Goal: Find specific page/section: Find specific page/section

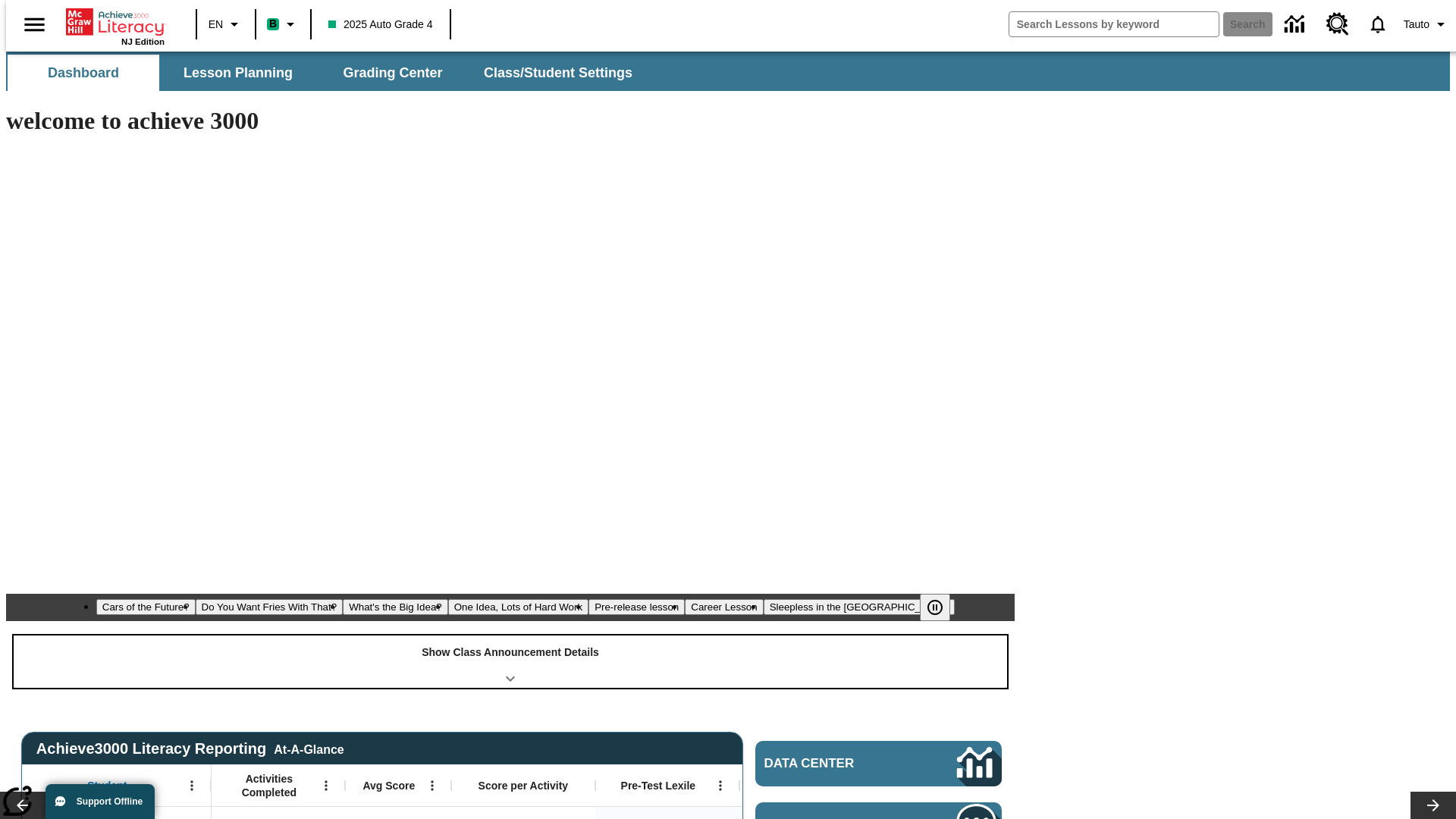
click at [511, 635] on div "Show Class Announcement Details" at bounding box center [511, 661] width 994 height 53
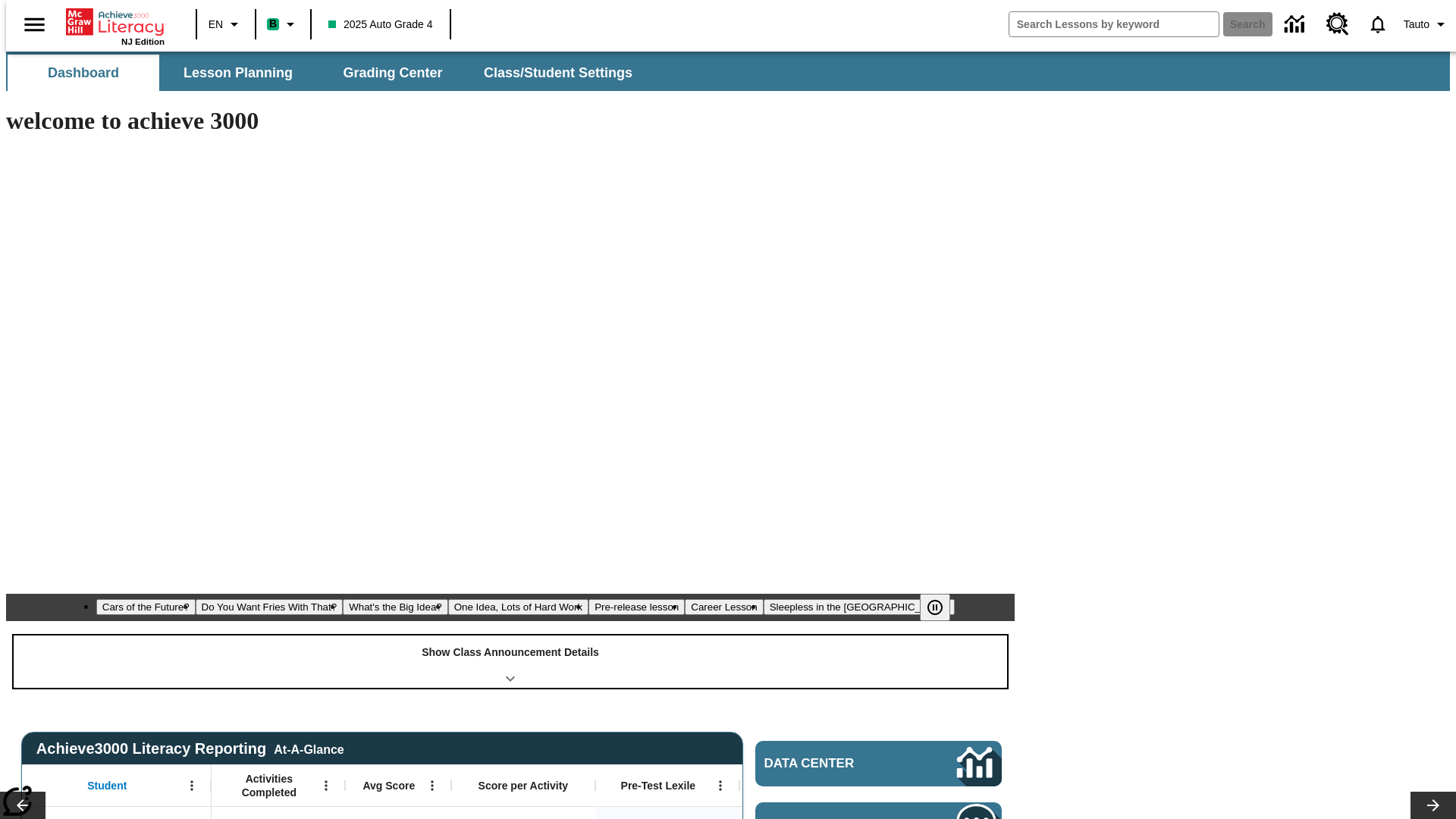
click at [511, 635] on div "Show Class Announcement Details" at bounding box center [511, 661] width 994 height 53
